Goal: Information Seeking & Learning: Find specific fact

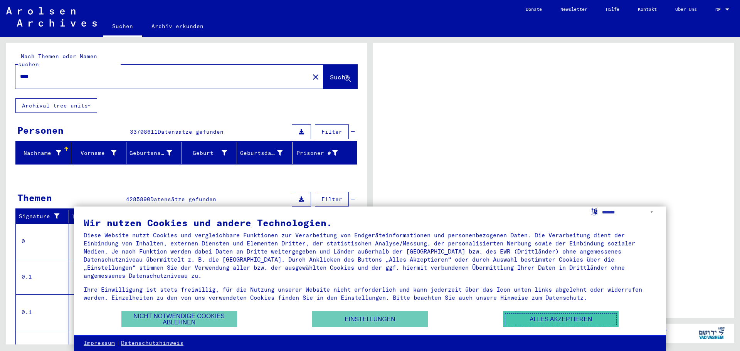
click at [549, 320] on button "Alles akzeptieren" at bounding box center [561, 320] width 116 height 16
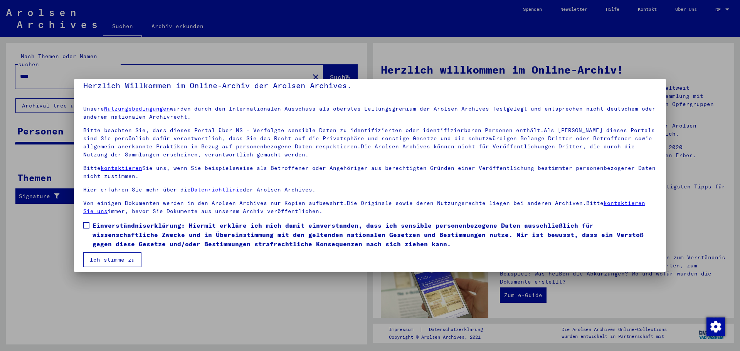
scroll to position [13, 0]
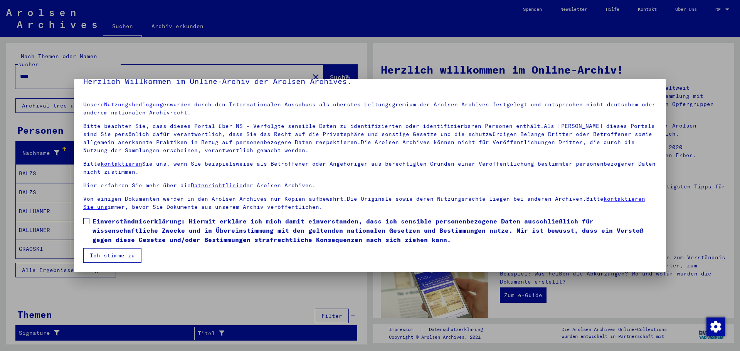
click at [88, 219] on span at bounding box center [86, 221] width 6 height 6
click at [113, 254] on button "Ich stimme zu" at bounding box center [112, 255] width 58 height 15
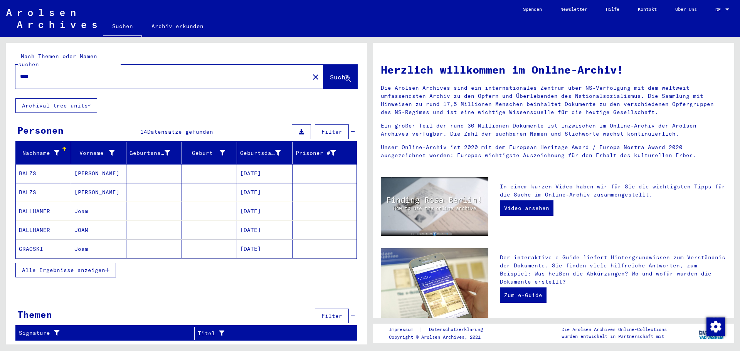
click at [91, 267] on span "Alle Ergebnisse anzeigen" at bounding box center [63, 270] width 83 height 7
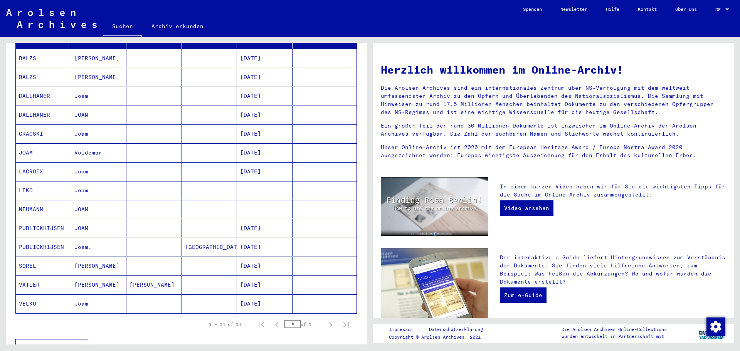
scroll to position [116, 0]
click at [45, 275] on mat-cell "VATIER" at bounding box center [44, 284] width 56 height 19
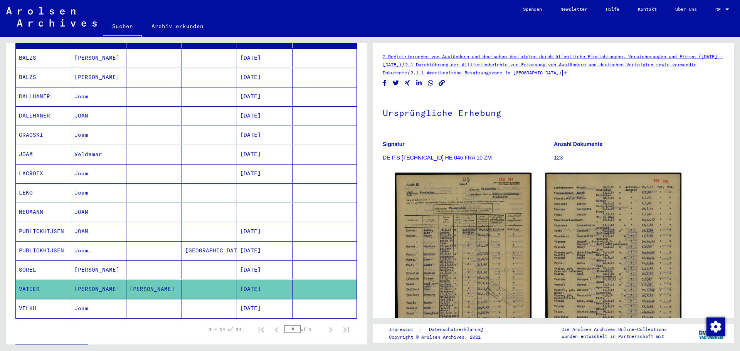
click at [443, 83] on icon "Copy link" at bounding box center [442, 83] width 7 height 7
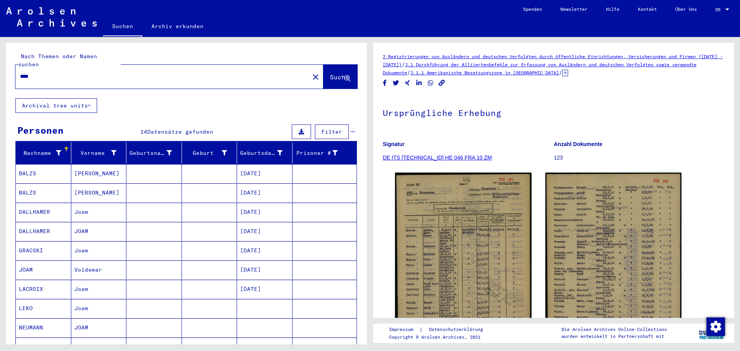
drag, startPoint x: 38, startPoint y: 68, endPoint x: 0, endPoint y: 79, distance: 39.9
click at [0, 79] on div "Nach Themen oder Namen suchen **** close Suche Archival tree units Personen 14 …" at bounding box center [185, 191] width 370 height 308
type input "******"
click at [330, 73] on span "Suche" at bounding box center [339, 77] width 19 height 8
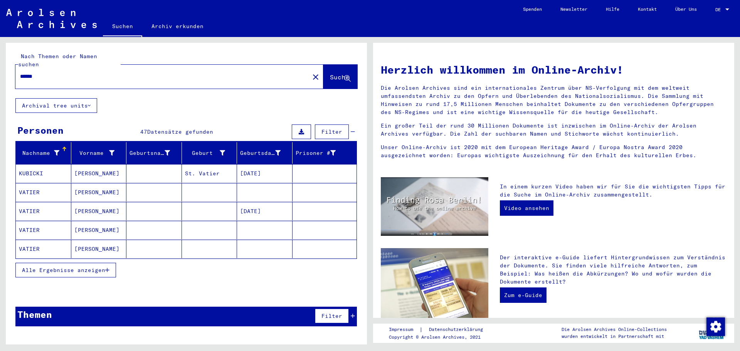
click at [70, 267] on span "Alle Ergebnisse anzeigen" at bounding box center [63, 270] width 83 height 7
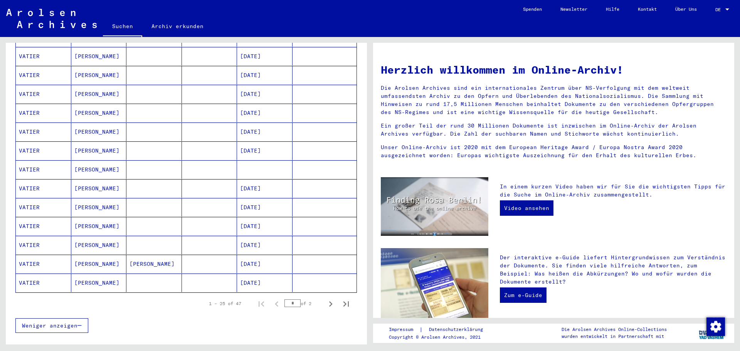
scroll to position [347, 0]
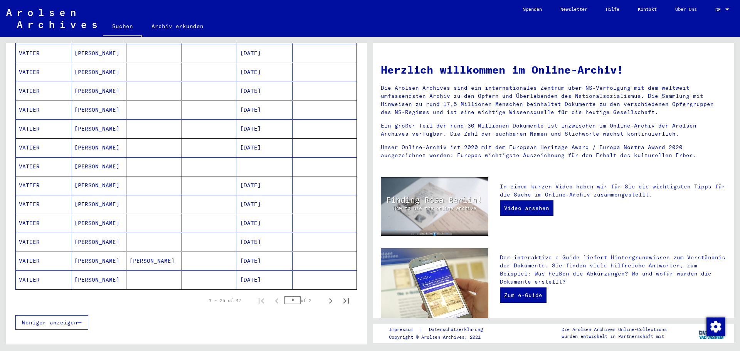
click at [46, 233] on mat-cell "VATIER" at bounding box center [44, 242] width 56 height 19
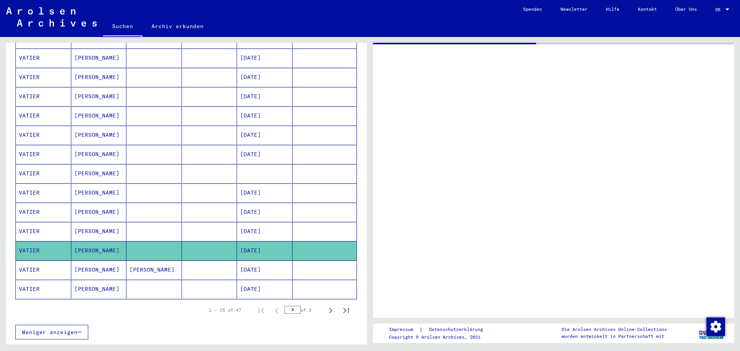
scroll to position [352, 0]
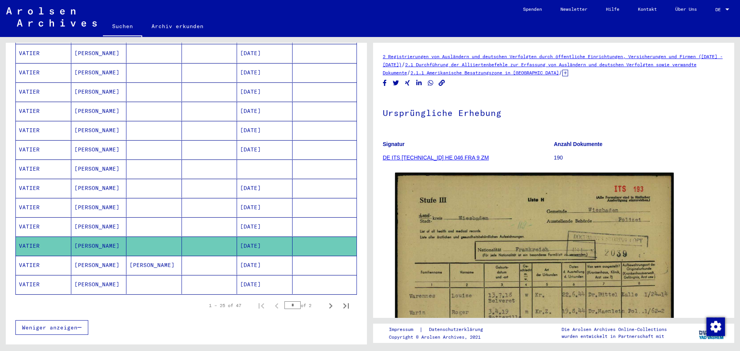
click at [443, 83] on icon "Copy link" at bounding box center [442, 83] width 7 height 7
click at [30, 256] on mat-cell "VATIER" at bounding box center [44, 265] width 56 height 19
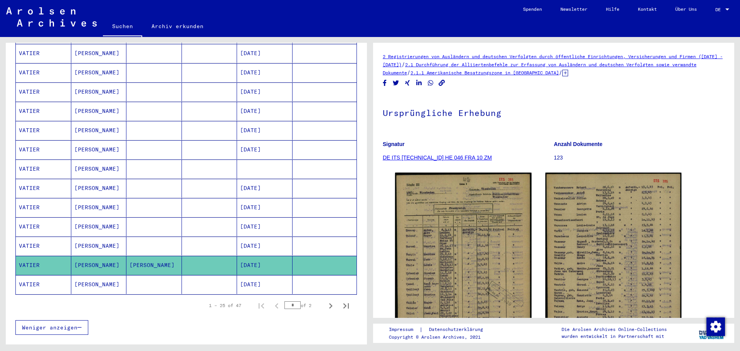
click at [444, 83] on icon "Copy link" at bounding box center [442, 83] width 8 height 7
click at [329, 303] on icon "Next page" at bounding box center [330, 305] width 3 height 5
type input "*"
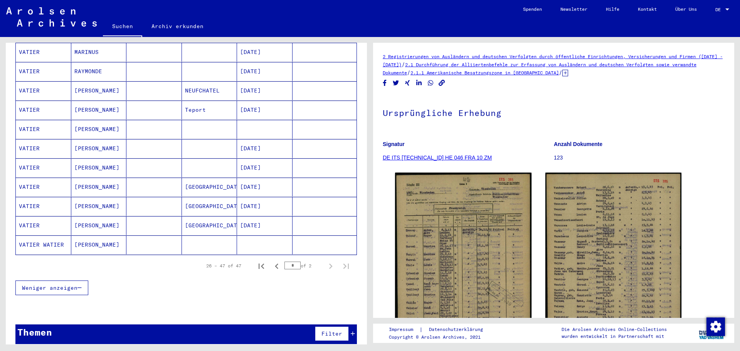
scroll to position [295, 0]
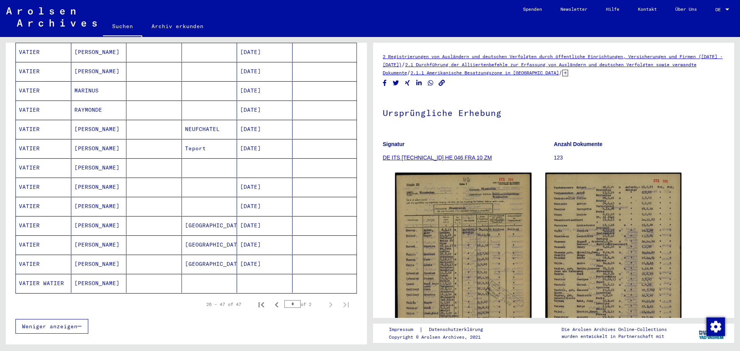
click at [40, 101] on mat-cell "VATIER" at bounding box center [44, 110] width 56 height 19
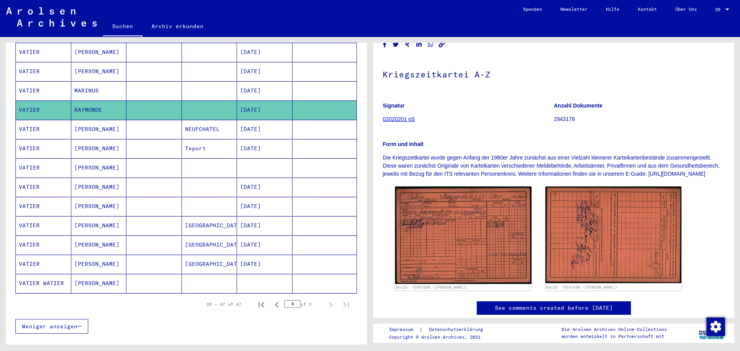
scroll to position [179, 0]
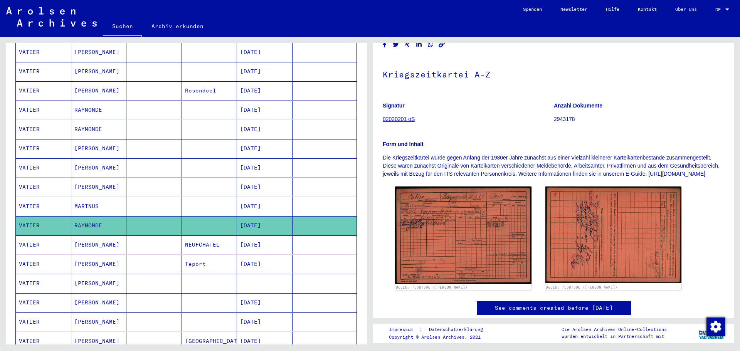
click at [443, 46] on icon "Copy link" at bounding box center [442, 44] width 7 height 7
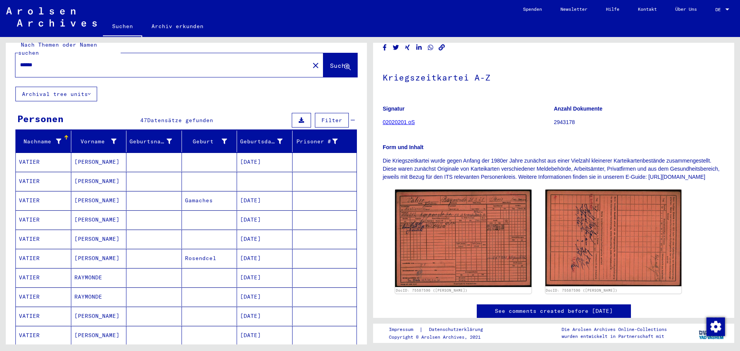
scroll to position [0, 0]
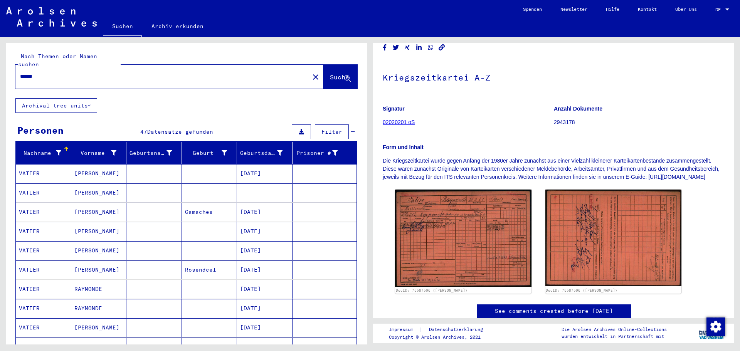
drag, startPoint x: 46, startPoint y: 68, endPoint x: 0, endPoint y: 72, distance: 46.5
click at [0, 72] on div "Nach Themen oder Namen suchen ****** close Suche Archival tree units Personen 4…" at bounding box center [185, 191] width 370 height 308
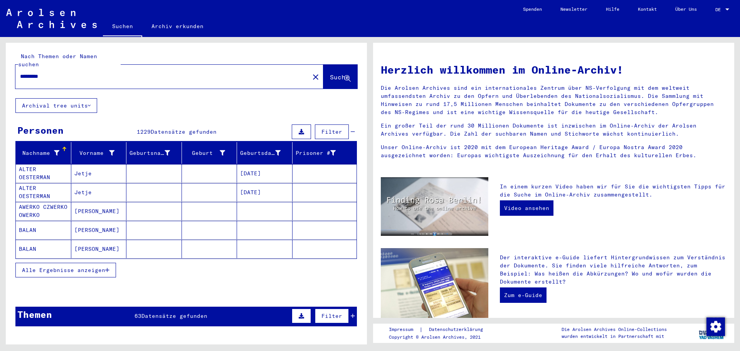
click at [80, 72] on input "*********" at bounding box center [160, 76] width 280 height 8
type input "**********"
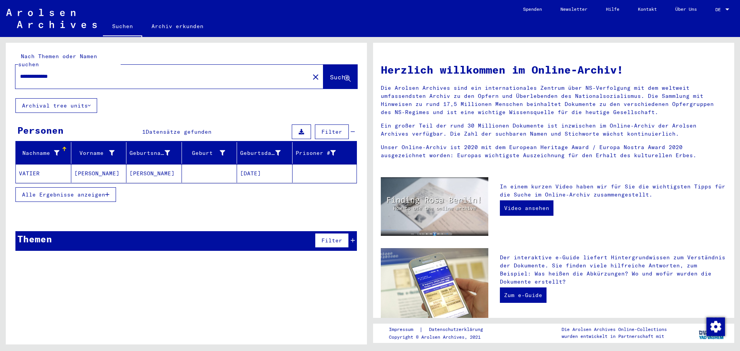
click at [50, 167] on mat-cell "VATIER" at bounding box center [44, 173] width 56 height 19
